Goal: Information Seeking & Learning: Check status

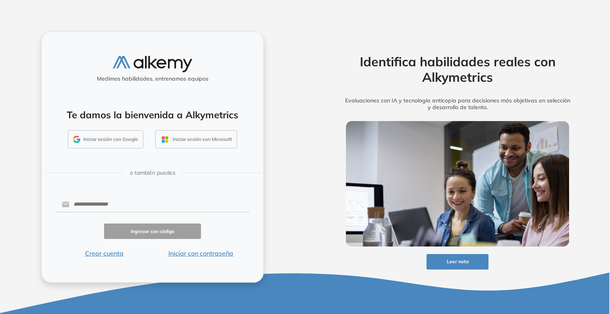
click at [216, 254] on button "Iniciar con contraseña" at bounding box center [200, 253] width 97 height 10
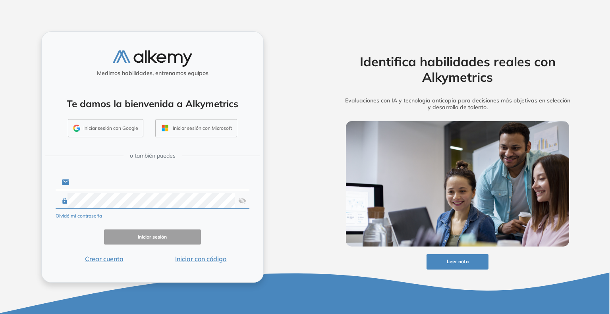
click at [108, 187] on input "text" at bounding box center [159, 182] width 180 height 15
click at [111, 179] on input "text" at bounding box center [159, 182] width 180 height 15
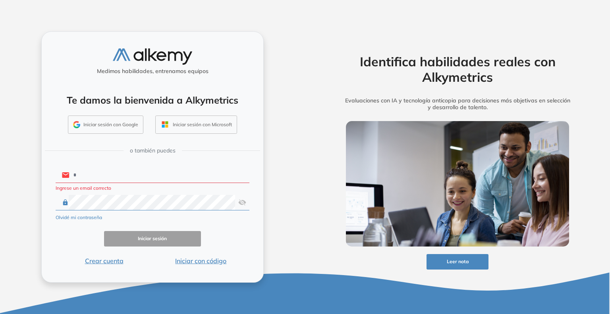
type input "**********"
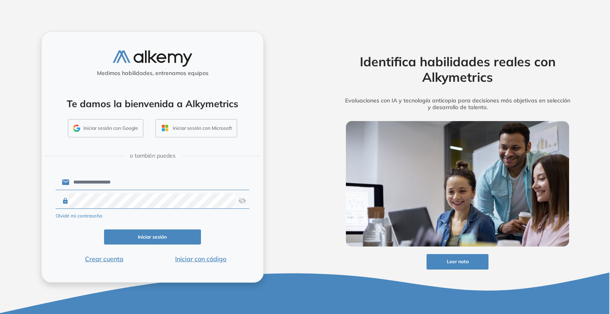
click at [170, 245] on form "**********" at bounding box center [153, 218] width 194 height 91
click at [164, 237] on button "Iniciar sesión" at bounding box center [152, 236] width 97 height 15
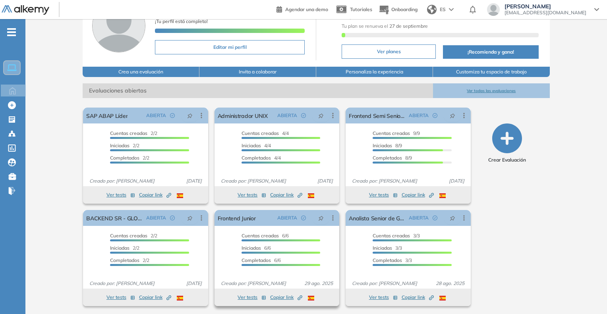
scroll to position [56, 0]
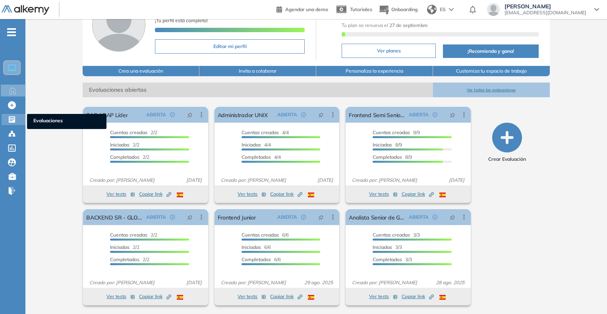
click at [44, 121] on span "Evaluaciones" at bounding box center [66, 121] width 67 height 9
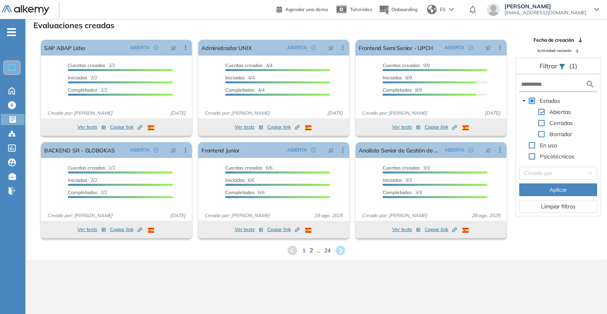
click at [311, 252] on span "2" at bounding box center [311, 250] width 4 height 9
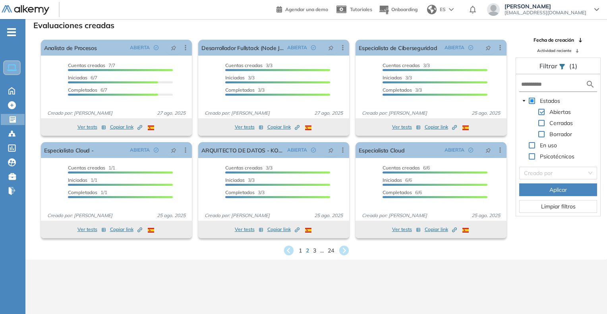
click at [310, 252] on div "1 2 3 ... 24" at bounding box center [316, 251] width 568 height 12
click at [311, 252] on div "1 2 3 ... 24" at bounding box center [316, 251] width 568 height 12
click at [314, 252] on span "3" at bounding box center [314, 250] width 4 height 9
click at [322, 250] on div "1 ... 2 3 4 ... 24" at bounding box center [316, 251] width 568 height 12
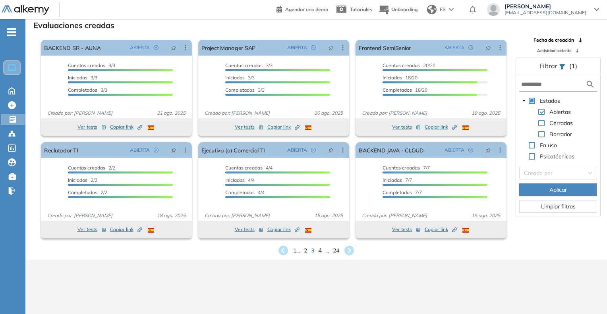
click at [319, 250] on span "4" at bounding box center [320, 250] width 4 height 9
click at [320, 251] on span "5" at bounding box center [320, 250] width 4 height 9
click at [322, 250] on div "1 ... 4 5 6 ... 24" at bounding box center [316, 251] width 568 height 12
click at [318, 250] on div "1 ... 4 5 6 ... 24" at bounding box center [316, 251] width 568 height 12
click at [318, 251] on span "6" at bounding box center [320, 250] width 4 height 9
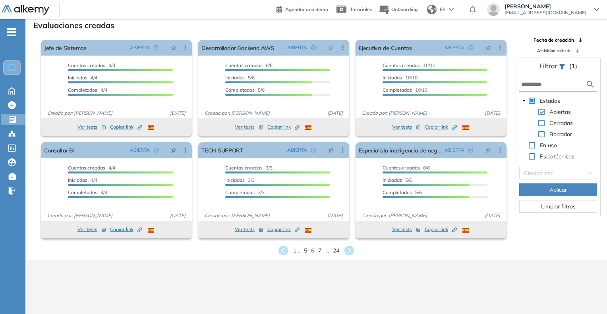
click at [321, 251] on div "1 ... 5 6 7 ... 24" at bounding box center [316, 251] width 568 height 12
click at [321, 250] on span "7" at bounding box center [320, 250] width 4 height 9
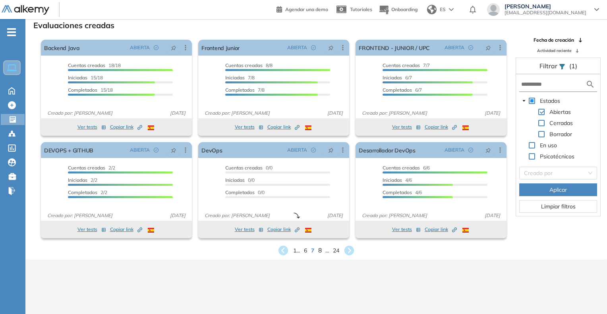
click at [320, 252] on span "8" at bounding box center [320, 250] width 4 height 9
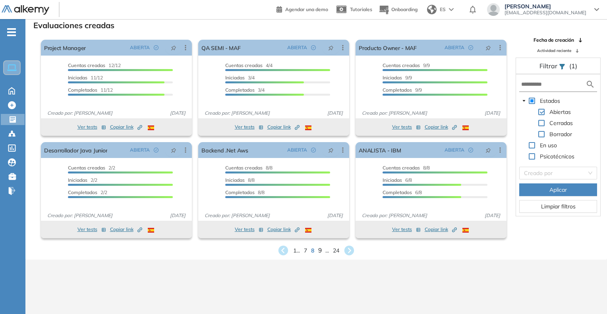
click at [318, 252] on span "9" at bounding box center [320, 250] width 4 height 9
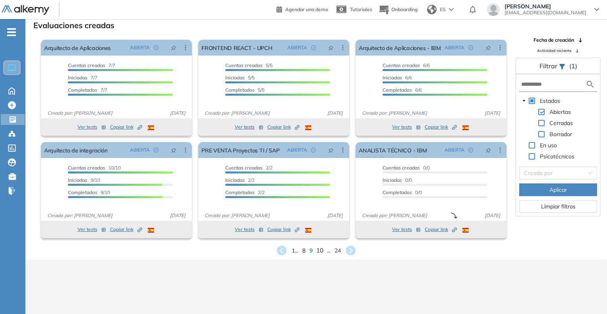
click at [317, 252] on span "10" at bounding box center [319, 250] width 7 height 9
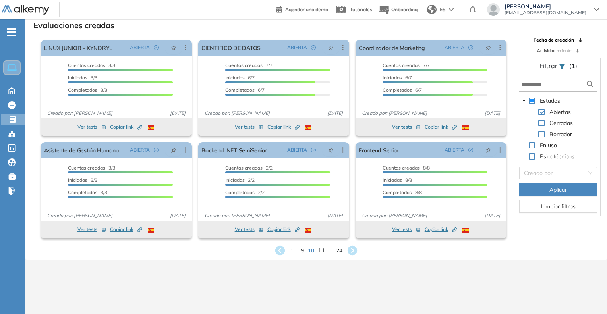
click at [320, 250] on span "11" at bounding box center [321, 250] width 7 height 9
click at [325, 251] on span "12" at bounding box center [322, 250] width 7 height 9
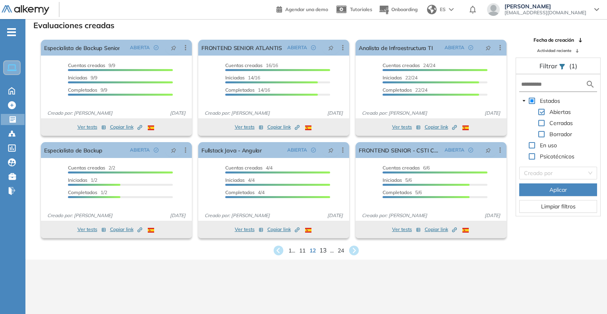
click at [323, 251] on span "13" at bounding box center [322, 250] width 7 height 9
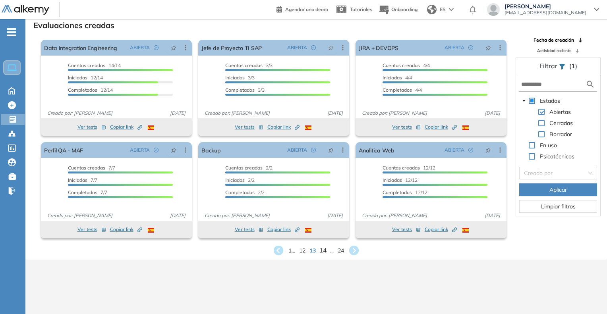
click at [323, 252] on span "14" at bounding box center [322, 250] width 7 height 9
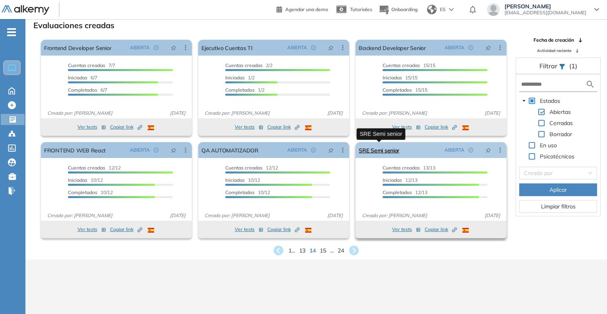
click at [383, 150] on link "SRE Semi senior" at bounding box center [378, 150] width 40 height 16
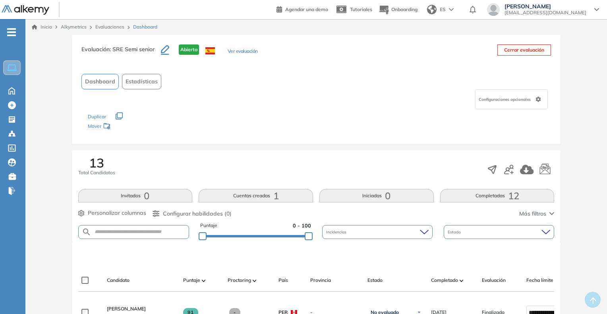
click at [243, 52] on button "Ver evaluación" at bounding box center [242, 52] width 30 height 8
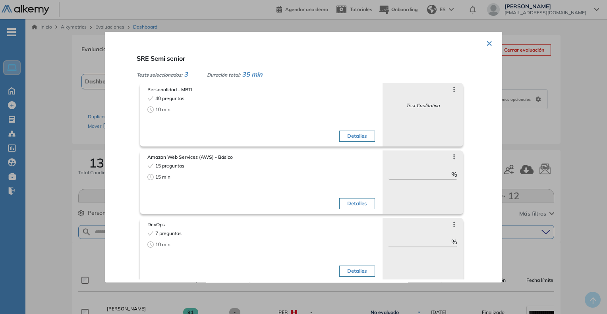
drag, startPoint x: 579, startPoint y: 88, endPoint x: 561, endPoint y: 91, distance: 18.5
click at [579, 87] on div at bounding box center [303, 157] width 607 height 314
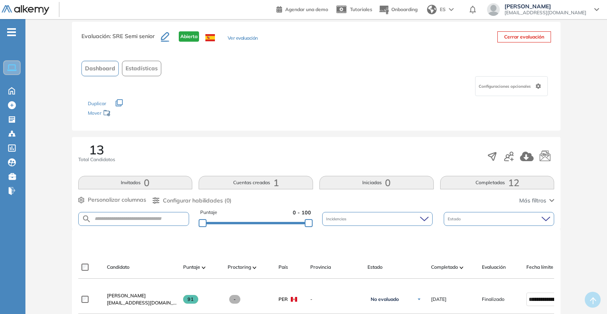
scroll to position [5, 0]
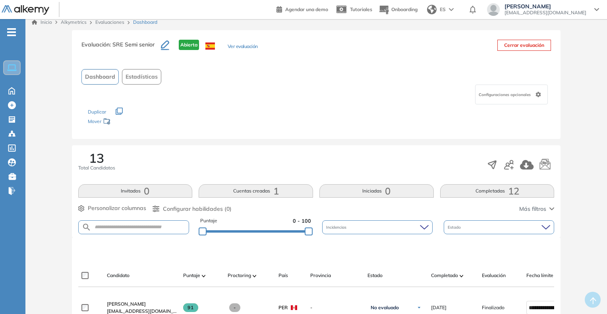
click at [105, 122] on icon at bounding box center [107, 122] width 8 height 8
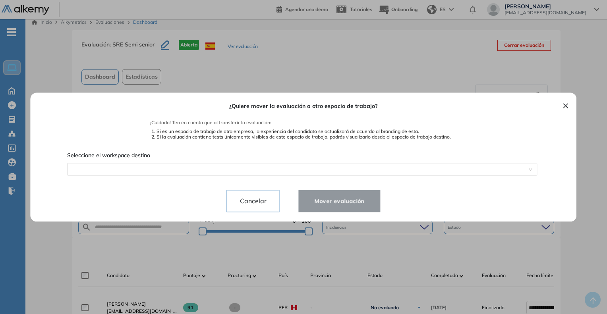
drag, startPoint x: 395, startPoint y: 75, endPoint x: 389, endPoint y: 74, distance: 5.6
click at [395, 74] on div at bounding box center [303, 157] width 607 height 314
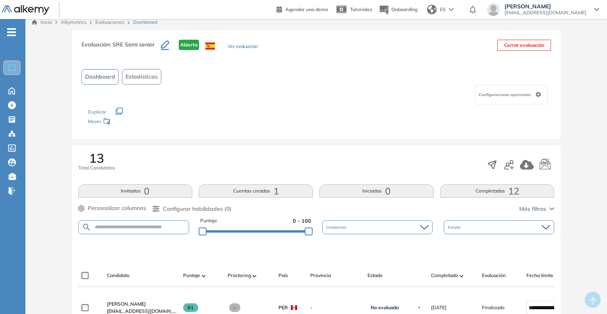
click at [121, 109] on icon "button" at bounding box center [119, 111] width 7 height 7
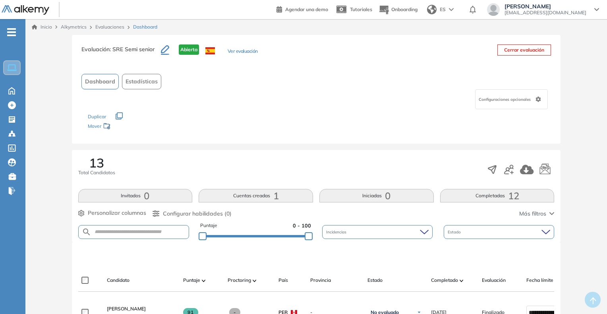
click at [536, 97] on icon at bounding box center [537, 99] width 5 height 6
click at [397, 102] on div "Configuraciones opcionales" at bounding box center [316, 99] width 470 height 20
click at [167, 51] on icon "button" at bounding box center [165, 50] width 8 height 10
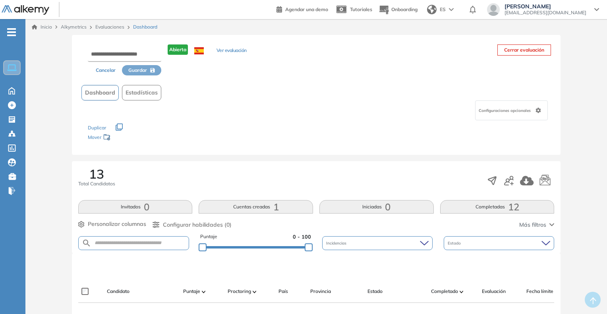
click at [214, 85] on div "Dashboard Estadísticas" at bounding box center [316, 92] width 470 height 15
click at [108, 65] on button "Cancelar" at bounding box center [105, 70] width 33 height 10
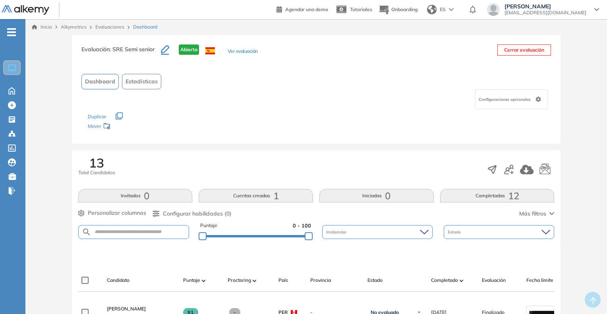
click at [536, 99] on icon at bounding box center [537, 99] width 5 height 6
click at [404, 128] on div "Los siguientes tests ya no están disponibles o tienen una nueva versión Revisa …" at bounding box center [316, 121] width 457 height 25
click at [112, 26] on link "Evaluaciones" at bounding box center [109, 27] width 29 height 6
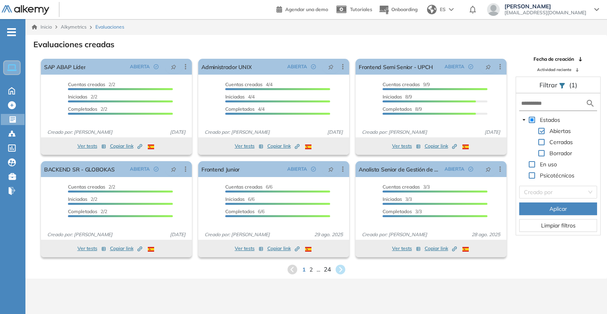
click at [326, 270] on span "24" at bounding box center [327, 269] width 7 height 9
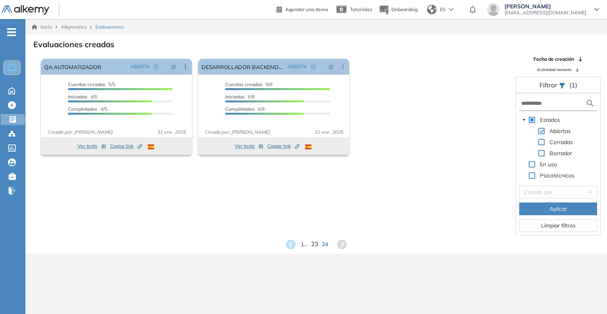
click at [314, 246] on span "23" at bounding box center [314, 244] width 7 height 9
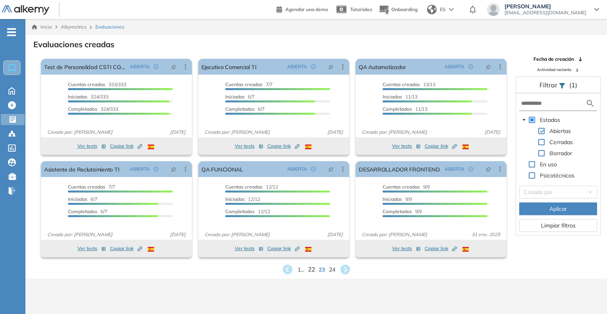
click at [309, 270] on span "22" at bounding box center [311, 269] width 7 height 9
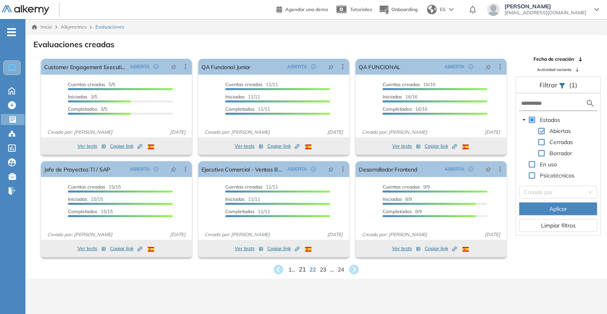
click at [302, 257] on div "Ver tests Copiar link Created by potrace 1.16, written by [PERSON_NAME] [DATE]-…" at bounding box center [273, 248] width 151 height 17
click at [301, 268] on span "21" at bounding box center [302, 269] width 7 height 9
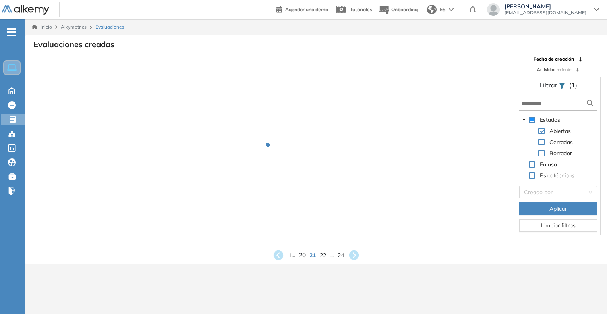
click at [299, 257] on span "20" at bounding box center [302, 254] width 7 height 9
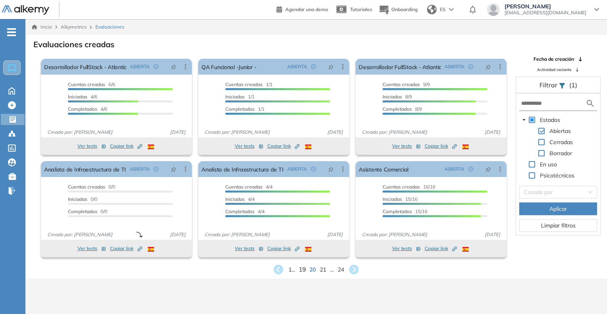
click at [299, 270] on span "19" at bounding box center [302, 269] width 7 height 9
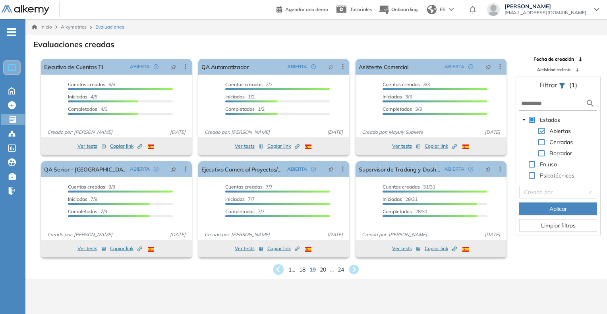
click at [278, 266] on icon at bounding box center [278, 269] width 11 height 11
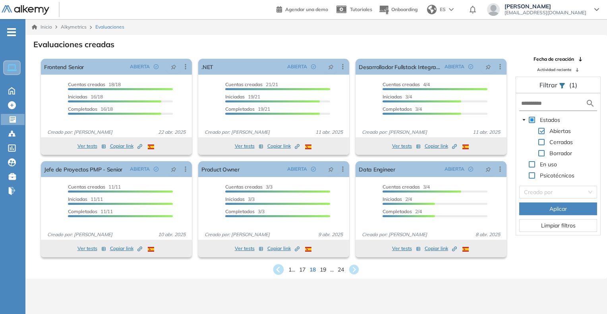
click at [278, 266] on icon at bounding box center [278, 269] width 11 height 11
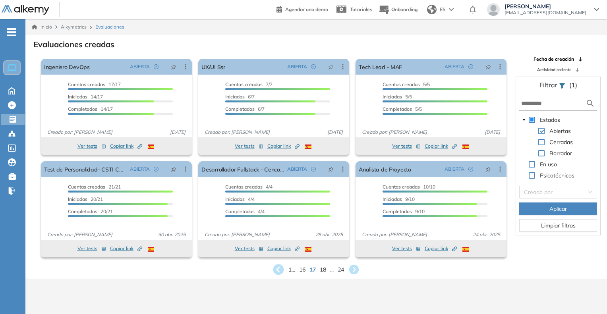
click at [278, 266] on icon at bounding box center [278, 269] width 11 height 11
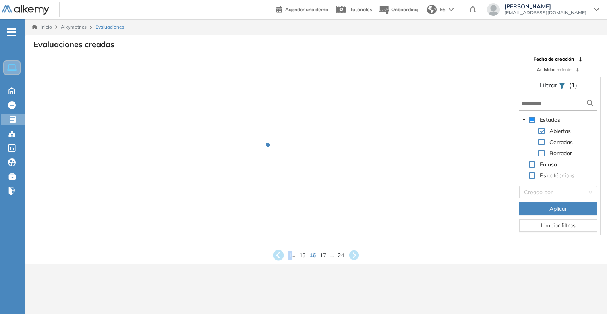
click at [278, 266] on div "Inicio Alkymetrics Evaluaciones Evaluaciones creadas Fecha de creación Activida…" at bounding box center [315, 176] width 581 height 314
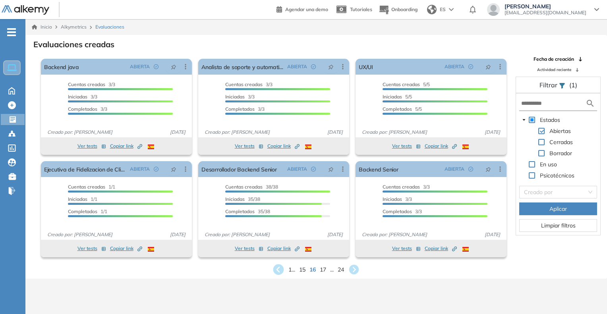
click at [278, 266] on icon at bounding box center [278, 269] width 11 height 11
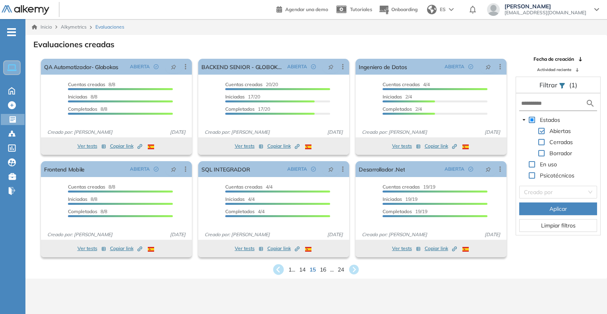
click at [278, 266] on icon at bounding box center [278, 269] width 11 height 11
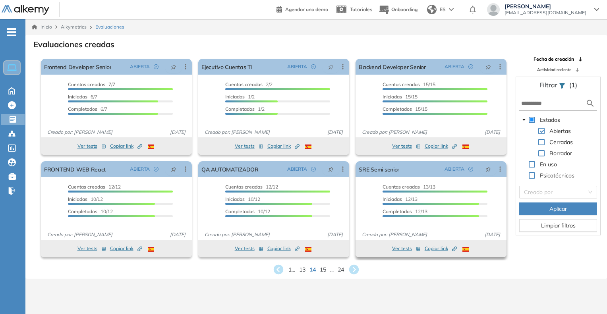
click at [454, 244] on button "Copiar link Created by potrace 1.16, written by [PERSON_NAME] [DATE]-[DATE]" at bounding box center [440, 249] width 32 height 10
click at [291, 270] on span "1 ..." at bounding box center [292, 269] width 8 height 9
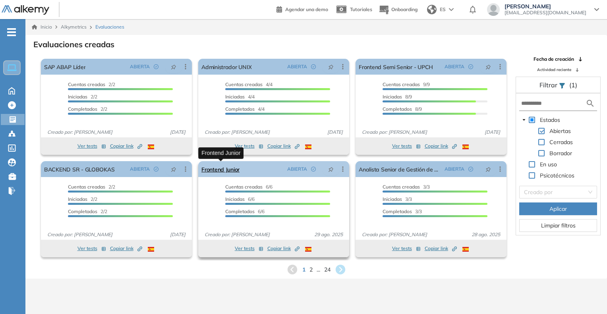
click at [216, 171] on link "Frontend Junior" at bounding box center [220, 169] width 38 height 16
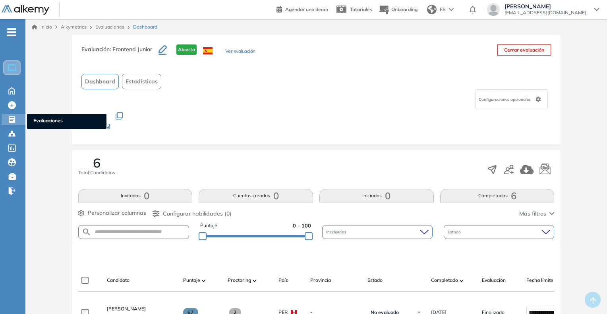
click at [40, 117] on span "Evaluaciones" at bounding box center [66, 121] width 67 height 9
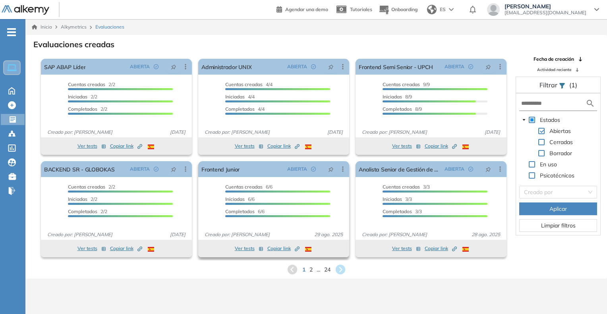
click at [297, 246] on div "Created by potrace 1.16, written by [PERSON_NAME] [DATE]-[DATE]" at bounding box center [297, 248] width 5 height 7
click at [299, 247] on div "Ver tests Copiar link Created by potrace 1.16, written by [PERSON_NAME] [DATE]-…" at bounding box center [273, 249] width 143 height 10
click at [298, 247] on icon "Created by potrace 1.16, written by [PERSON_NAME] [DATE]-[DATE]" at bounding box center [297, 249] width 5 height 5
click at [295, 251] on icon "button" at bounding box center [296, 249] width 3 height 3
click at [299, 248] on icon "Created by potrace 1.16, written by [PERSON_NAME] [DATE]-[DATE]" at bounding box center [297, 249] width 5 height 5
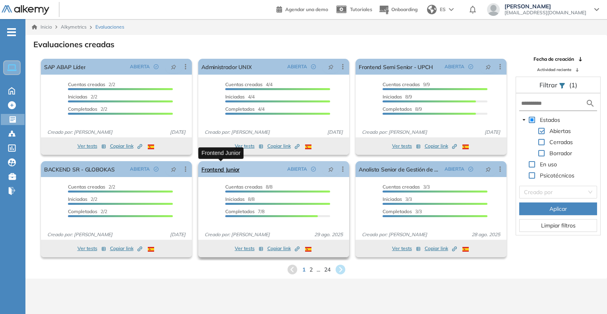
click at [225, 168] on link "Frontend Junior" at bounding box center [220, 169] width 38 height 16
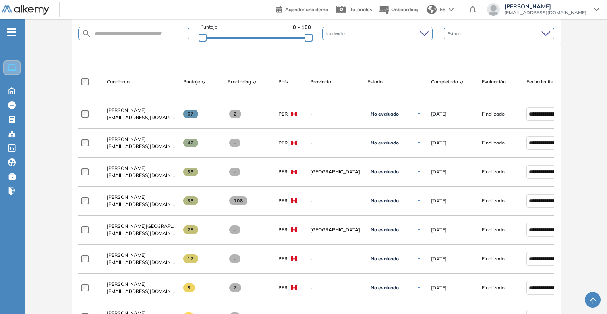
scroll to position [238, 0]
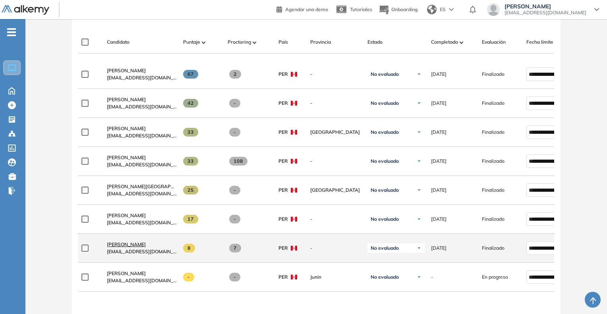
click at [135, 246] on span "Jazmin A. Reyes Guzman" at bounding box center [126, 244] width 39 height 6
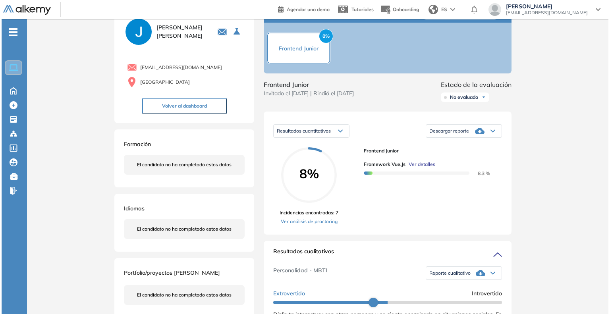
scroll to position [40, 0]
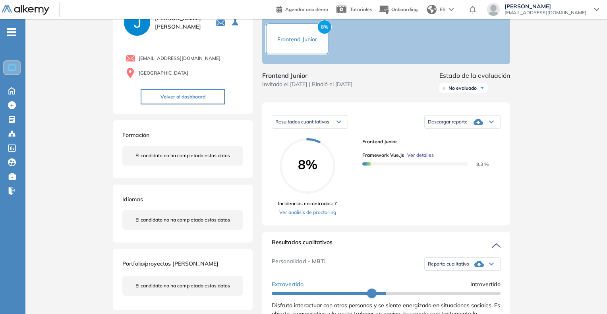
click at [421, 159] on span "Ver detalles" at bounding box center [420, 155] width 27 height 7
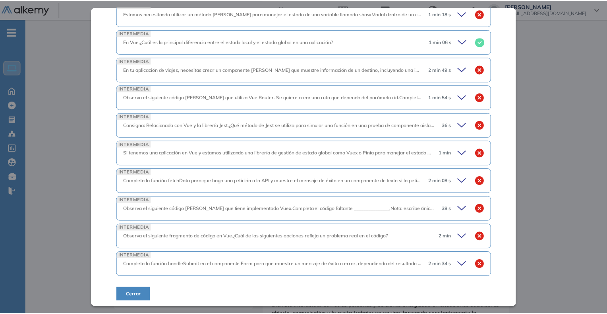
scroll to position [279, 0]
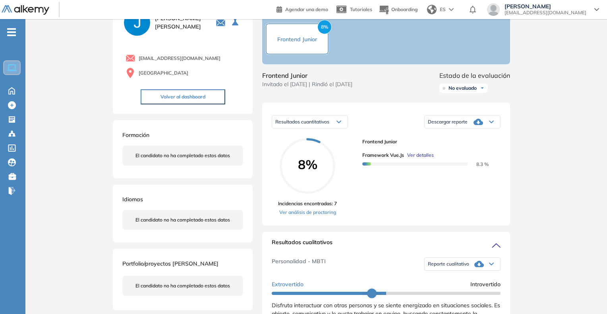
scroll to position [0, 0]
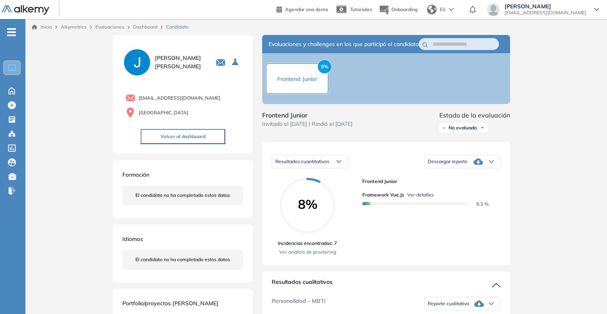
click at [144, 30] on link "Dashboard" at bounding box center [145, 27] width 24 height 6
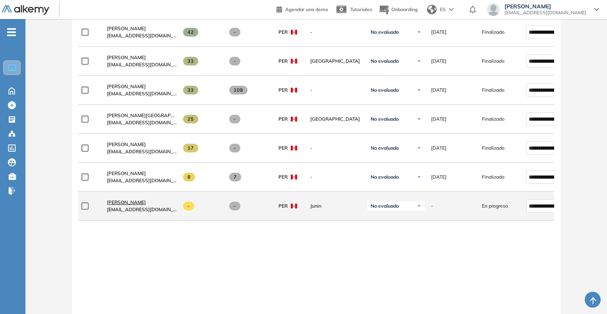
scroll to position [318, 0]
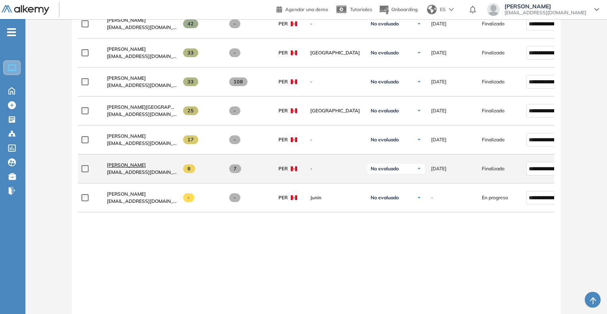
click at [132, 168] on span "Jazmin A. Reyes Guzman" at bounding box center [126, 165] width 39 height 6
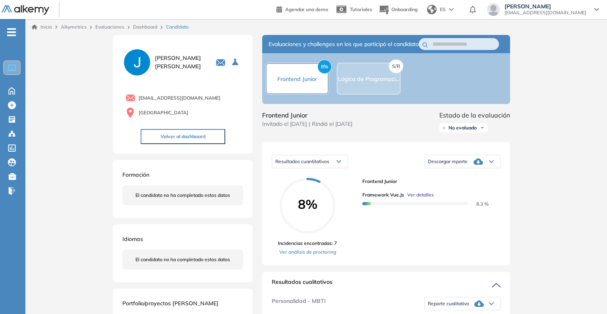
click at [427, 198] on span "Ver detalles" at bounding box center [420, 194] width 27 height 7
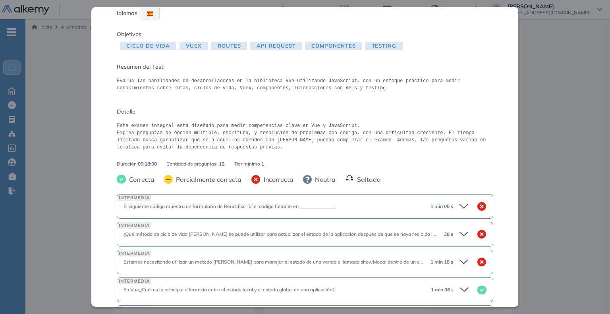
scroll to position [79, 0]
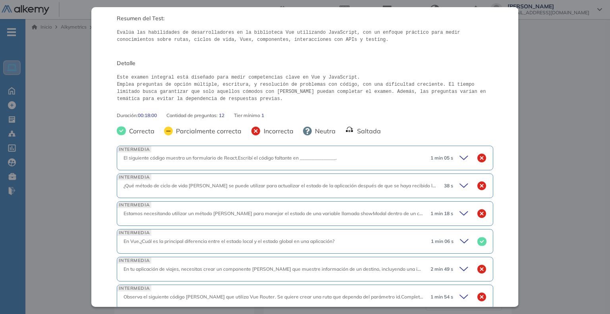
click at [460, 157] on icon at bounding box center [464, 158] width 8 height 4
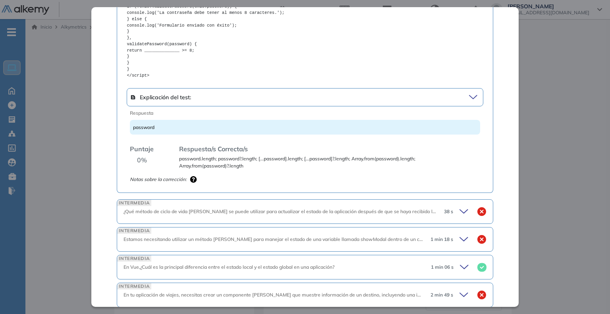
scroll to position [437, 0]
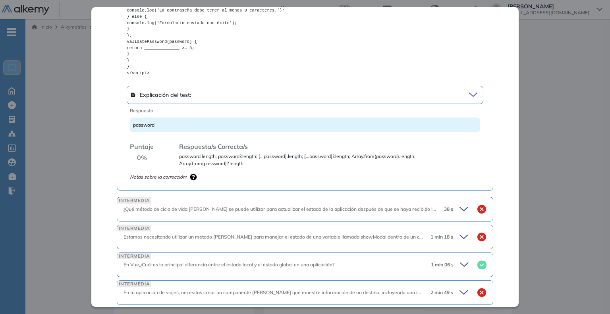
click at [459, 210] on icon at bounding box center [464, 209] width 11 height 11
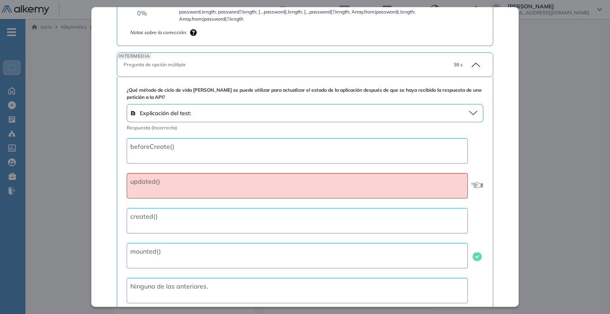
scroll to position [595, 0]
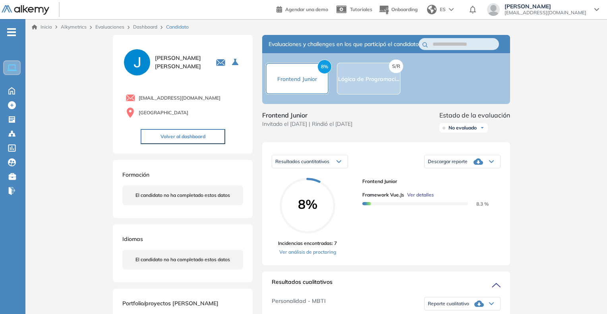
click at [422, 198] on span "Ver detalles" at bounding box center [420, 194] width 27 height 7
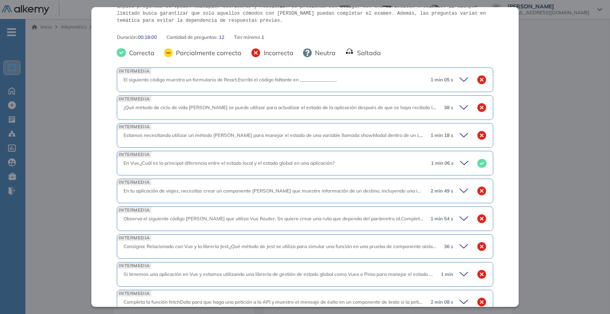
scroll to position [121, 0]
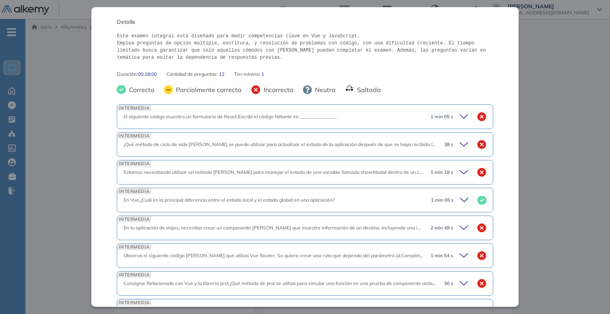
click at [460, 145] on icon at bounding box center [464, 145] width 8 height 4
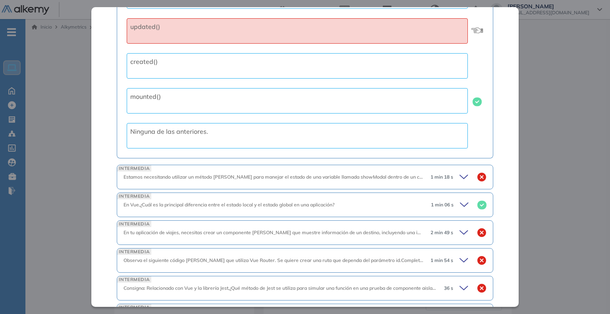
scroll to position [359, 0]
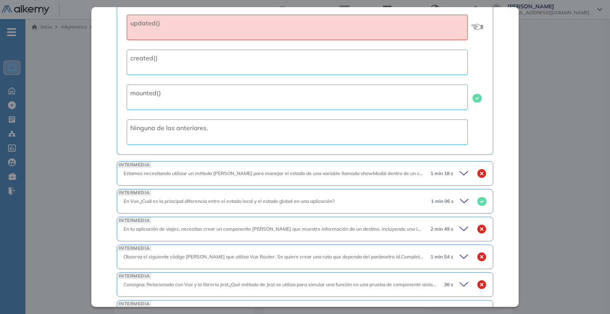
click at [459, 174] on icon at bounding box center [464, 173] width 11 height 11
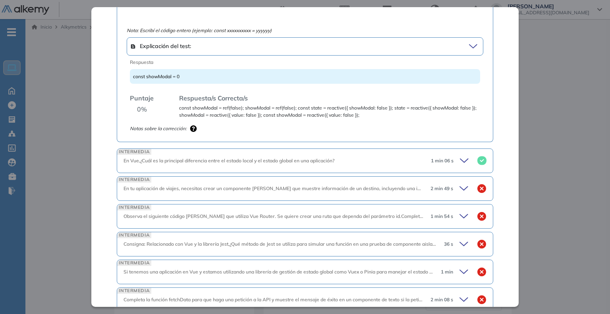
scroll to position [603, 0]
click at [459, 189] on icon at bounding box center [464, 188] width 11 height 11
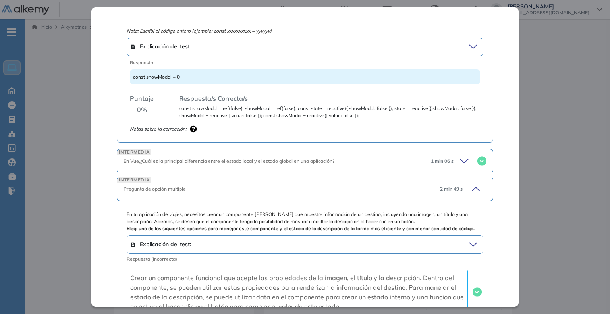
click at [460, 158] on icon at bounding box center [465, 161] width 11 height 11
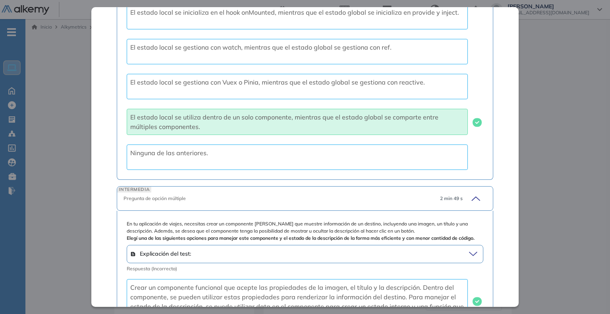
scroll to position [881, 0]
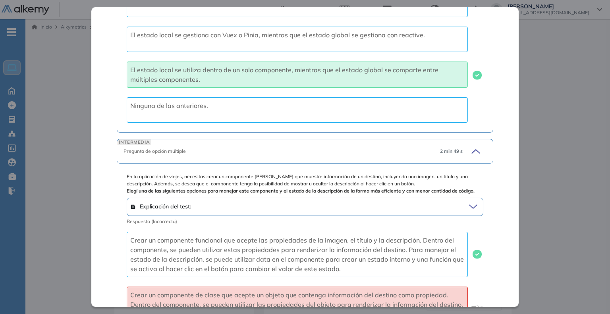
click at [472, 149] on icon at bounding box center [474, 151] width 11 height 11
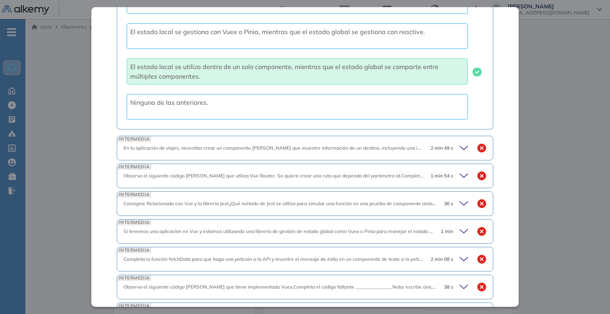
scroll to position [882, 0]
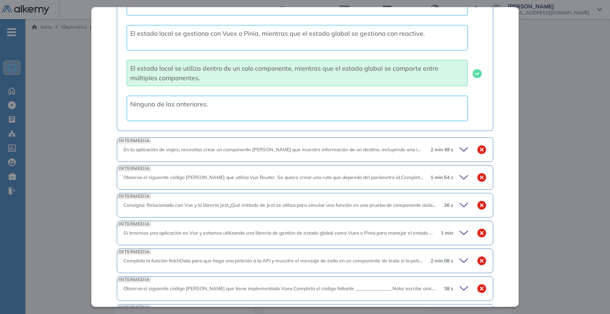
click at [459, 149] on icon at bounding box center [464, 149] width 11 height 11
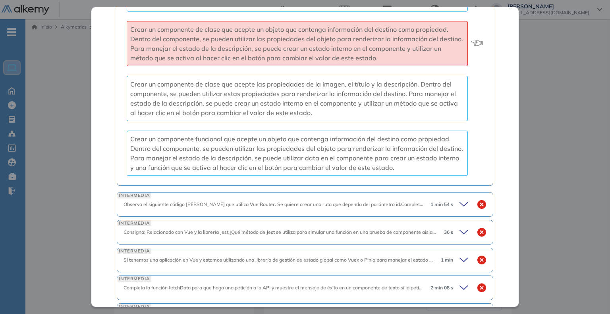
scroll to position [1160, 0]
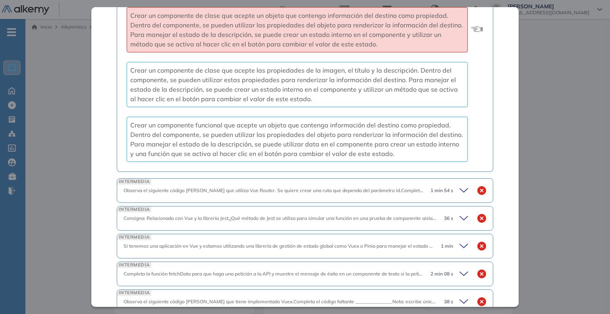
click at [460, 193] on icon at bounding box center [464, 190] width 11 height 11
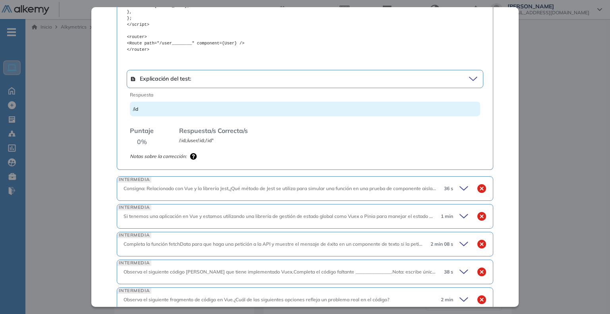
scroll to position [1438, 0]
click at [459, 188] on icon at bounding box center [464, 186] width 11 height 11
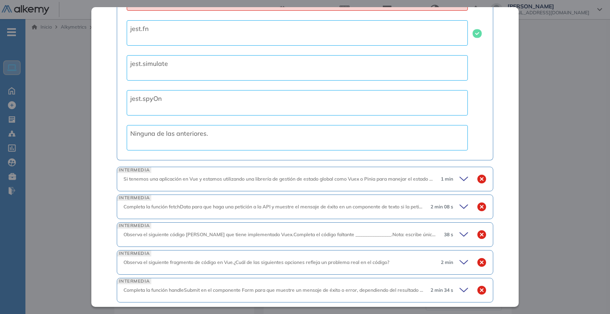
scroll to position [1716, 0]
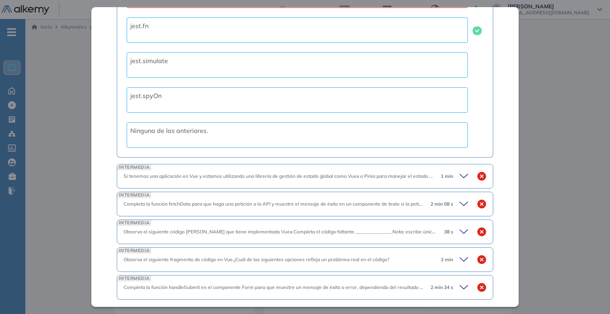
click at [459, 181] on icon at bounding box center [464, 176] width 11 height 11
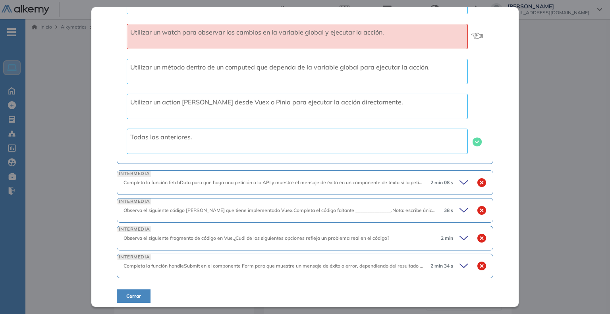
scroll to position [1991, 0]
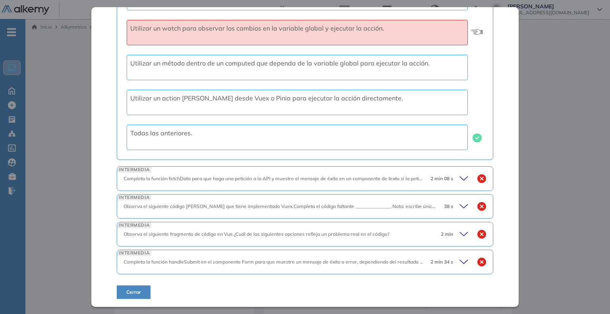
click at [459, 182] on icon at bounding box center [464, 178] width 11 height 11
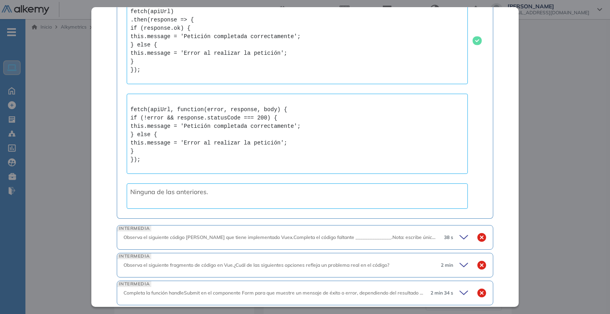
scroll to position [2650, 0]
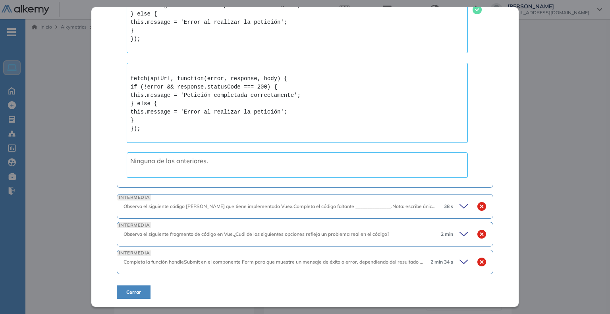
click at [459, 203] on icon at bounding box center [464, 206] width 11 height 11
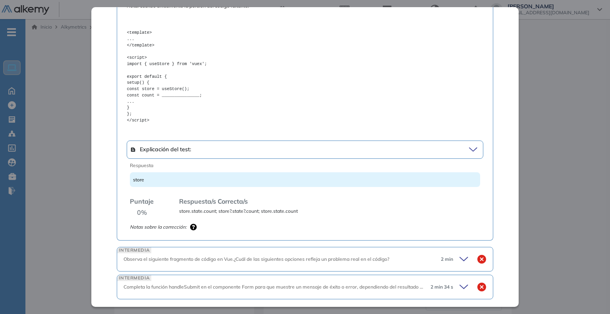
scroll to position [2915, 0]
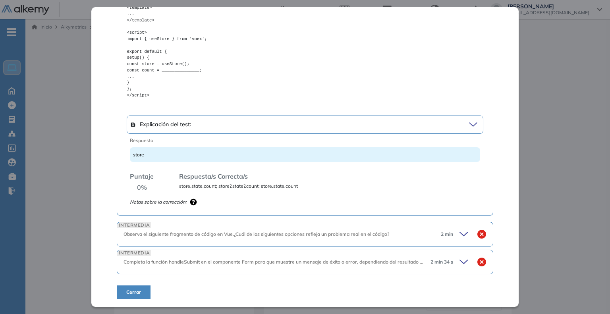
click at [460, 235] on icon at bounding box center [464, 234] width 11 height 11
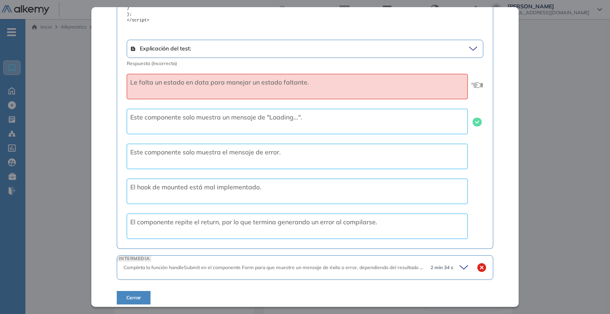
scroll to position [3417, 0]
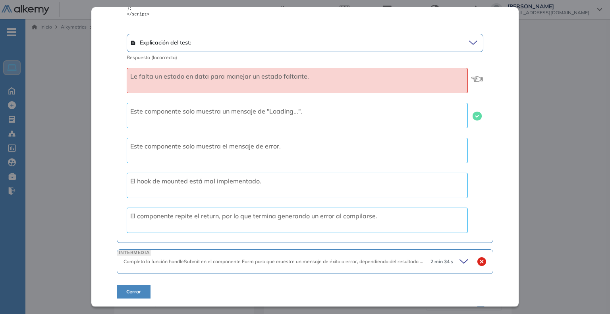
click at [461, 263] on icon at bounding box center [464, 261] width 11 height 11
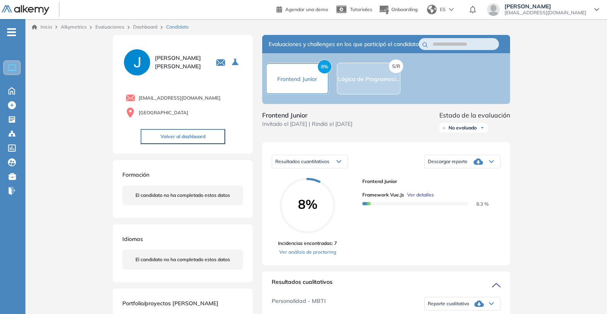
drag, startPoint x: 590, startPoint y: 72, endPoint x: 499, endPoint y: 54, distance: 92.4
click at [29, 123] on ul "Evaluaciones" at bounding box center [66, 121] width 79 height 15
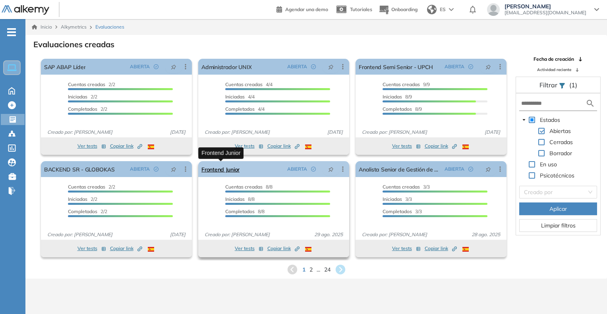
click at [224, 175] on link "Frontend Junior" at bounding box center [220, 169] width 38 height 16
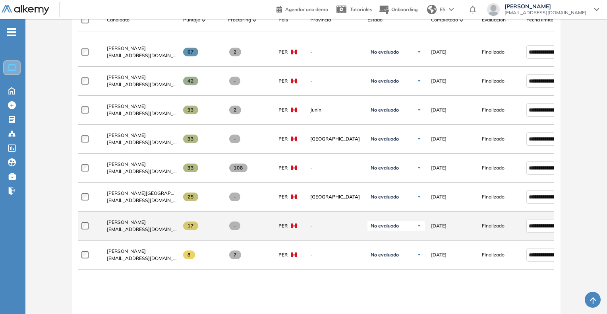
scroll to position [278, 0]
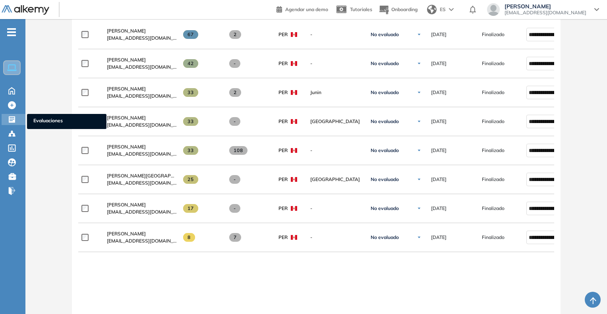
click at [32, 122] on ul "Evaluaciones" at bounding box center [66, 121] width 79 height 15
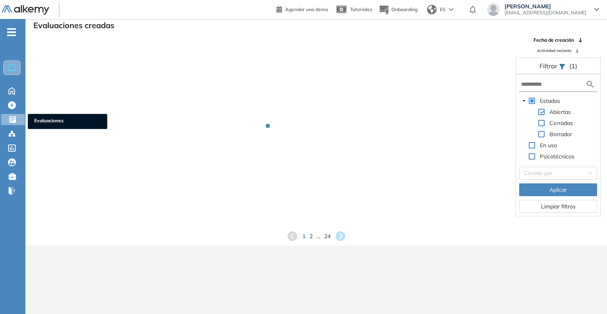
scroll to position [19, 0]
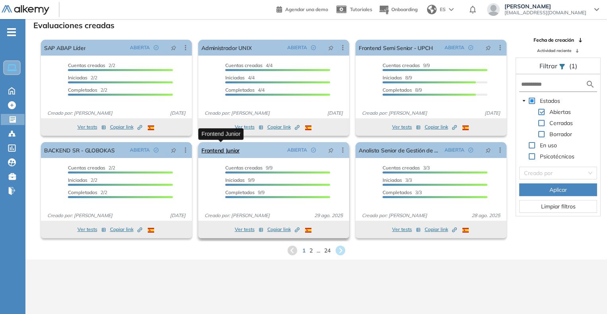
click at [220, 148] on link "Frontend Junior" at bounding box center [220, 150] width 38 height 16
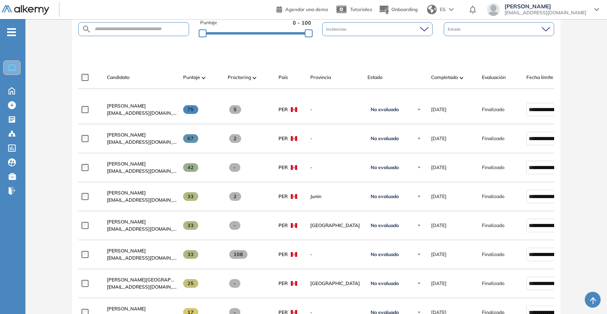
scroll to position [79, 0]
